Goal: Task Accomplishment & Management: Manage account settings

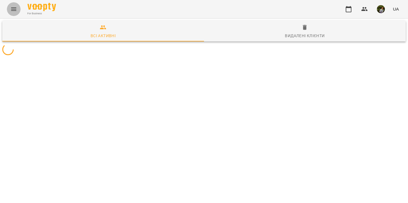
click at [15, 7] on icon "Menu" at bounding box center [13, 9] width 7 height 7
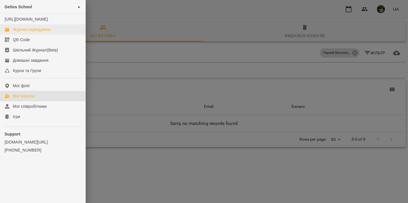
click at [28, 32] on div "Журнал відвідувань" at bounding box center [32, 30] width 38 height 6
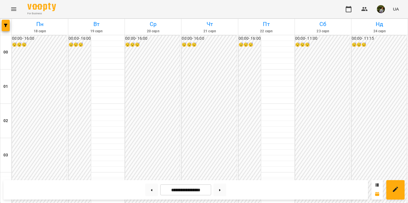
scroll to position [580, 0]
click at [223, 188] on button at bounding box center [220, 190] width 13 height 13
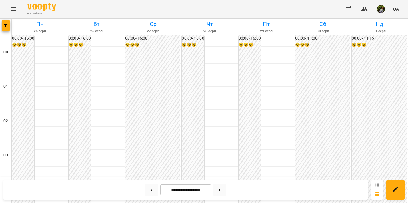
scroll to position [557, 0]
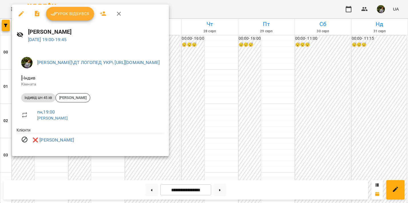
click at [39, 161] on div at bounding box center [204, 101] width 408 height 203
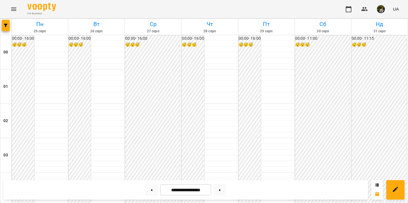
scroll to position [566, 0]
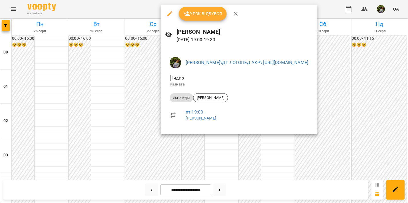
click at [210, 149] on div at bounding box center [204, 101] width 408 height 203
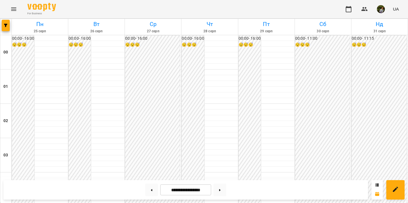
scroll to position [492, 0]
click at [152, 190] on button at bounding box center [151, 190] width 13 height 13
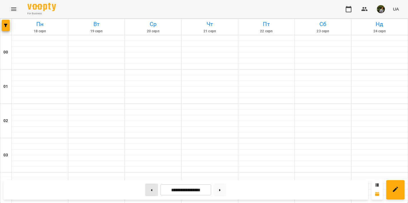
type input "**********"
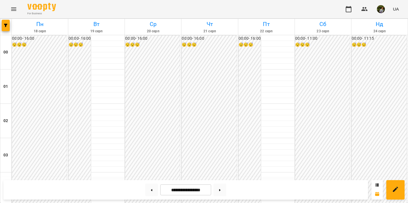
scroll to position [512, 0]
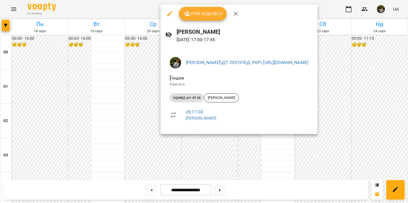
click at [323, 159] on div at bounding box center [204, 101] width 408 height 203
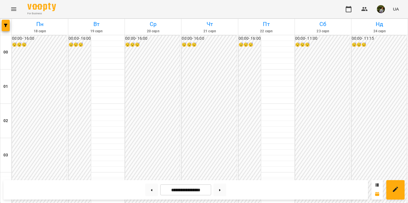
scroll to position [438, 0]
click at [12, 6] on icon "Menu" at bounding box center [13, 9] width 7 height 7
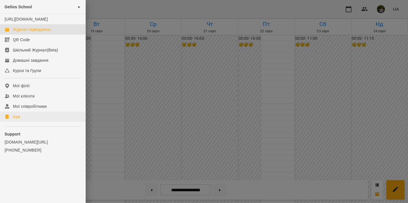
click at [19, 120] on div "Ігри" at bounding box center [16, 117] width 7 height 6
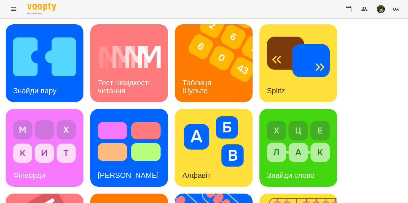
click at [56, 80] on div "Знайди пару" at bounding box center [35, 90] width 58 height 23
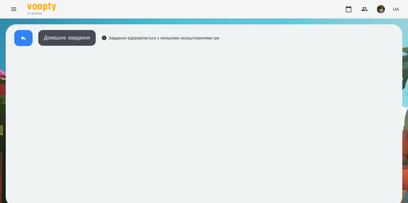
click at [23, 41] on icon at bounding box center [23, 38] width 7 height 7
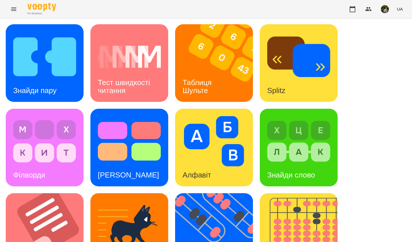
scroll to position [122, 0]
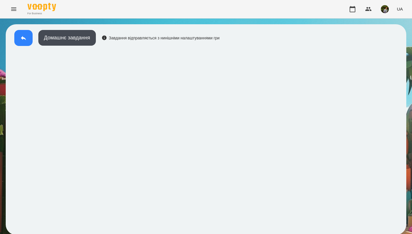
click at [17, 39] on button at bounding box center [23, 38] width 18 height 16
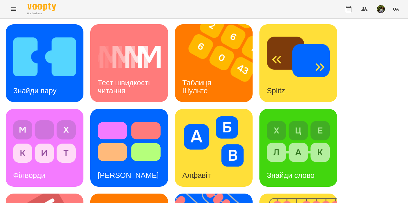
click at [209, 80] on h3 "Таблиця Шульте" at bounding box center [197, 86] width 31 height 16
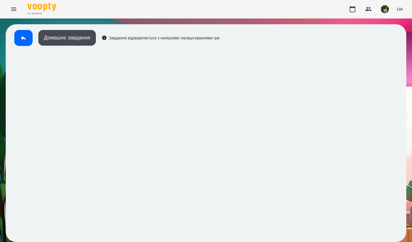
click at [353, 1] on div "For Business UA" at bounding box center [206, 9] width 412 height 18
drag, startPoint x: 353, startPoint y: 1, endPoint x: 21, endPoint y: 40, distance: 333.7
click at [21, 40] on icon at bounding box center [23, 38] width 7 height 7
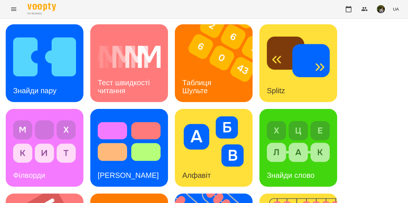
scroll to position [42, 0]
click at [275, 171] on h3 "Знайди слово" at bounding box center [291, 175] width 48 height 9
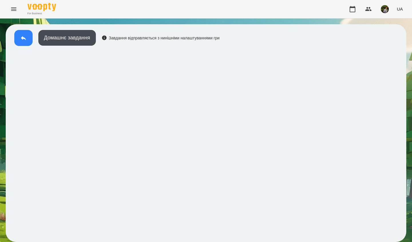
click at [22, 36] on icon at bounding box center [23, 38] width 7 height 7
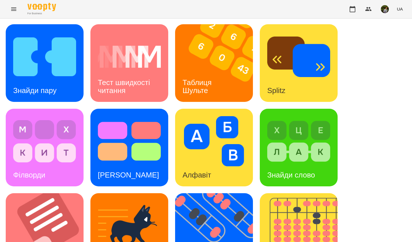
click at [275, 165] on div "Знайди слово" at bounding box center [291, 175] width 63 height 23
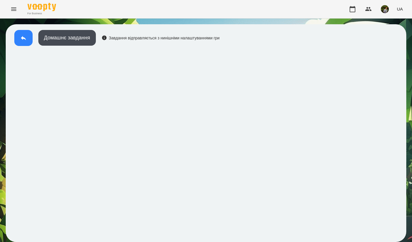
click at [25, 40] on icon at bounding box center [23, 38] width 7 height 7
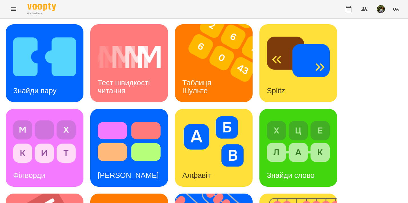
click at [15, 6] on icon "Menu" at bounding box center [13, 9] width 7 height 7
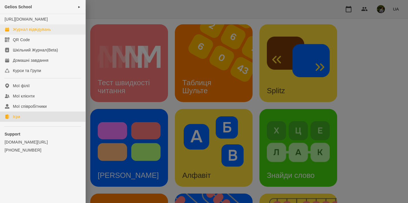
click at [29, 32] on div "Журнал відвідувань" at bounding box center [32, 30] width 38 height 6
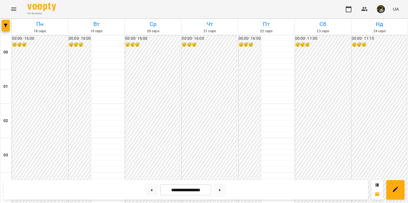
scroll to position [548, 0]
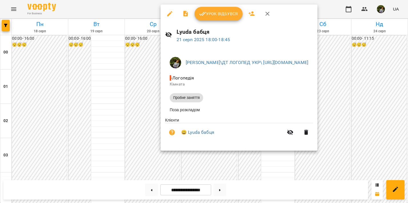
click at [221, 14] on span "Урок відбувся" at bounding box center [218, 13] width 39 height 7
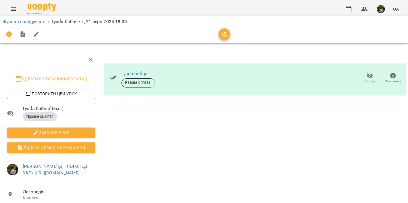
click at [13, 10] on icon "Menu" at bounding box center [13, 9] width 7 height 7
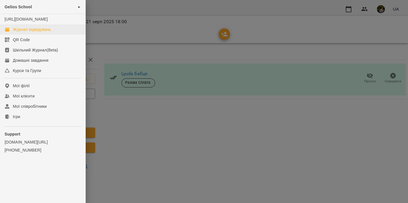
click at [18, 32] on div "Журнал відвідувань" at bounding box center [32, 30] width 38 height 6
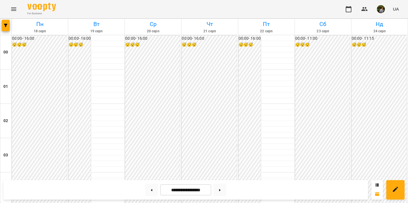
scroll to position [577, 0]
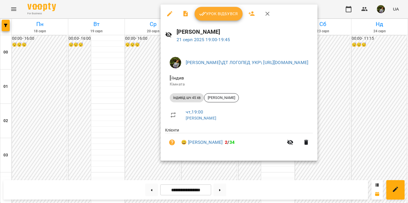
click at [228, 15] on span "Урок відбувся" at bounding box center [218, 13] width 39 height 7
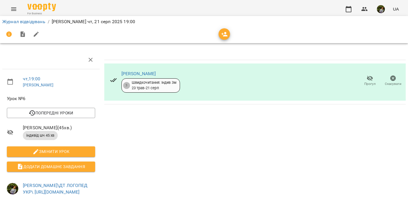
click at [14, 9] on icon "Menu" at bounding box center [13, 9] width 7 height 7
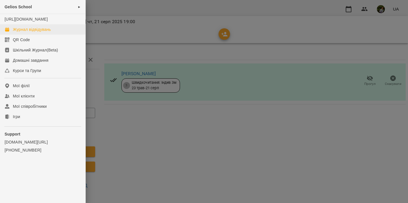
click at [20, 32] on div "Журнал відвідувань" at bounding box center [32, 30] width 38 height 6
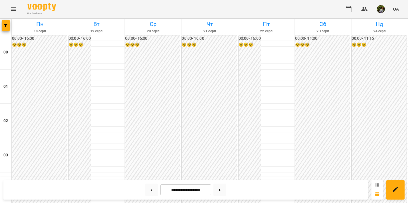
scroll to position [530, 0]
click at [14, 10] on icon "Menu" at bounding box center [13, 8] width 5 height 3
